Goal: Information Seeking & Learning: Check status

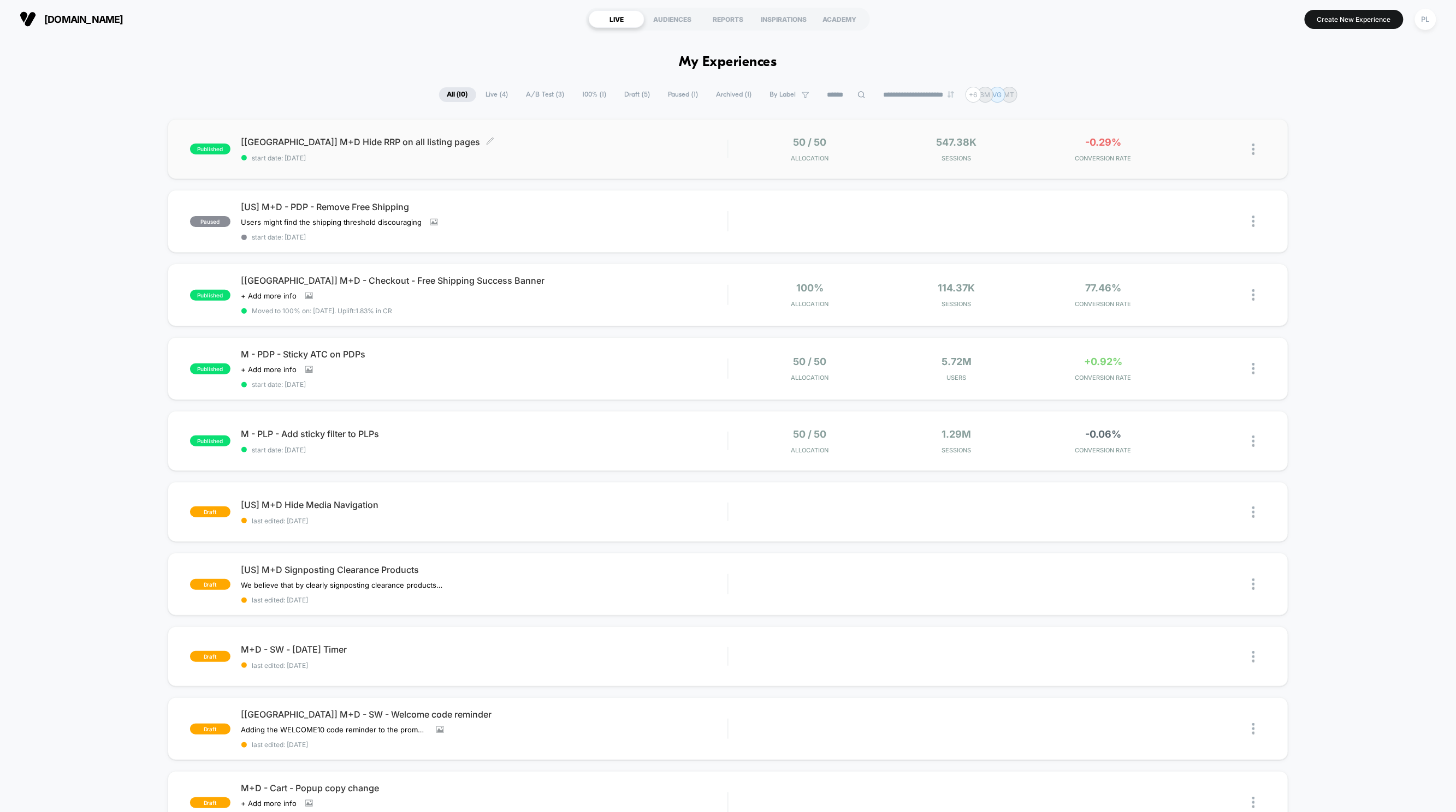
click at [514, 147] on div "[[GEOGRAPHIC_DATA]] M+D Hide RRP on all listing pages Click to edit experience …" at bounding box center [485, 149] width 487 height 25
click at [399, 279] on span "[[GEOGRAPHIC_DATA]] M+D - Checkout - Free Shipping Success Banner" at bounding box center [485, 281] width 487 height 11
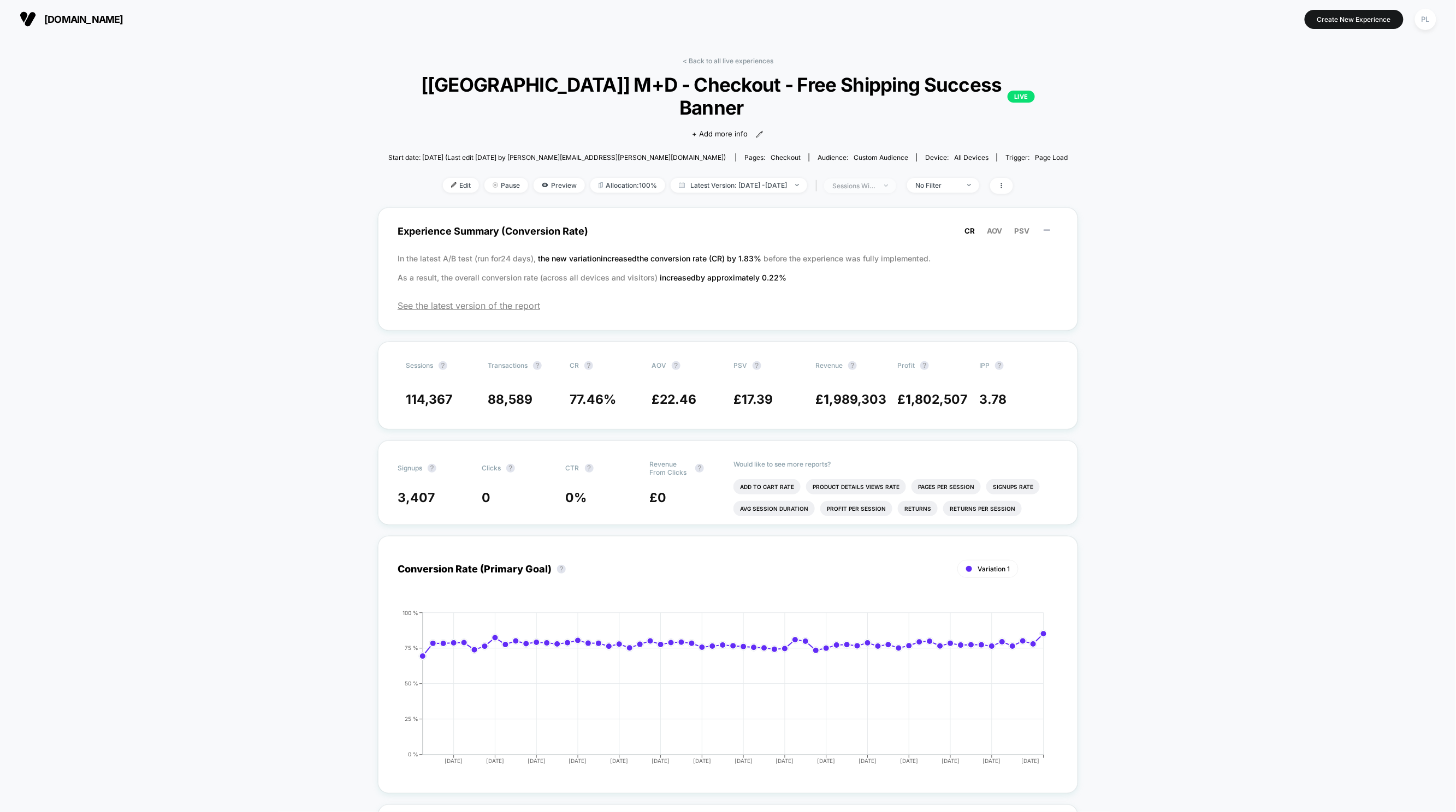
click at [876, 182] on div "sessions with impression" at bounding box center [854, 186] width 44 height 8
click at [979, 178] on span "No Filter" at bounding box center [943, 185] width 72 height 15
click at [863, 182] on div "sessions with impression" at bounding box center [854, 186] width 44 height 8
click at [807, 178] on span "Latest Version: [DATE] - [DATE]" at bounding box center [738, 185] width 137 height 15
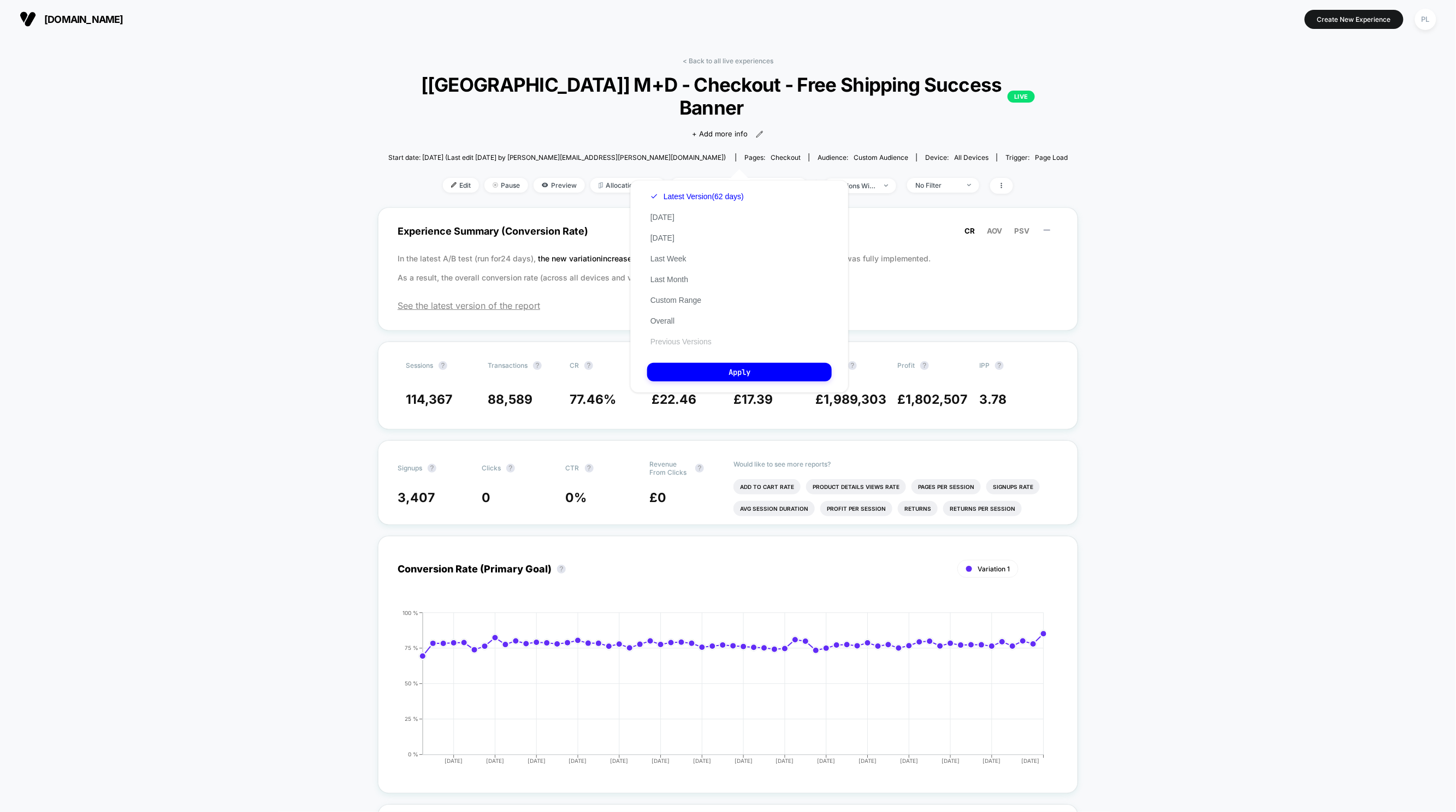
click at [665, 339] on button "Previous Versions" at bounding box center [681, 342] width 68 height 10
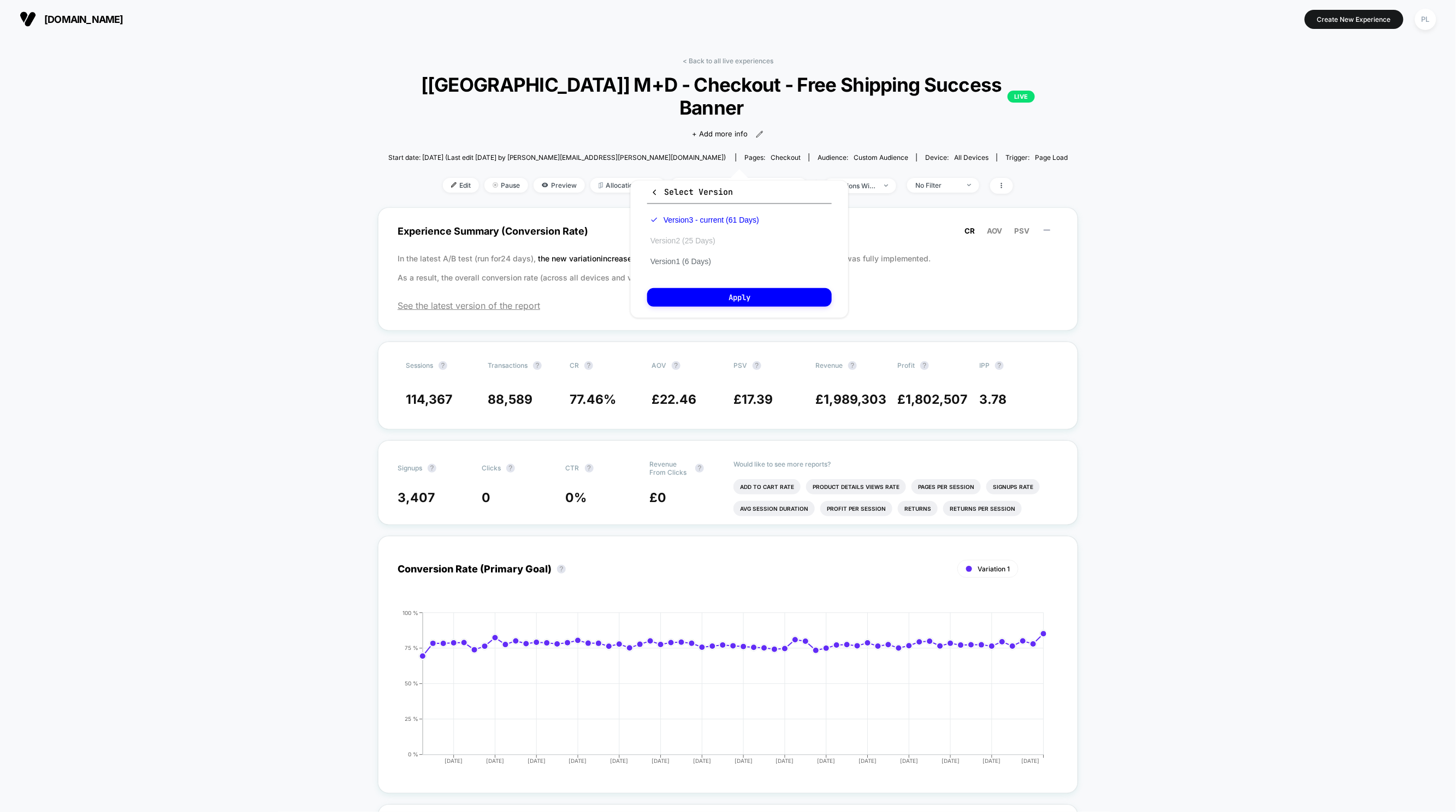
click at [684, 237] on button "Version 2 (25 Days)" at bounding box center [683, 241] width 72 height 10
click at [691, 217] on button "Version 3 - current (61 Days)" at bounding box center [698, 220] width 102 height 10
click at [728, 295] on button "Apply" at bounding box center [739, 298] width 184 height 19
